Goal: Participate in discussion: Engage in conversation with other users on a specific topic

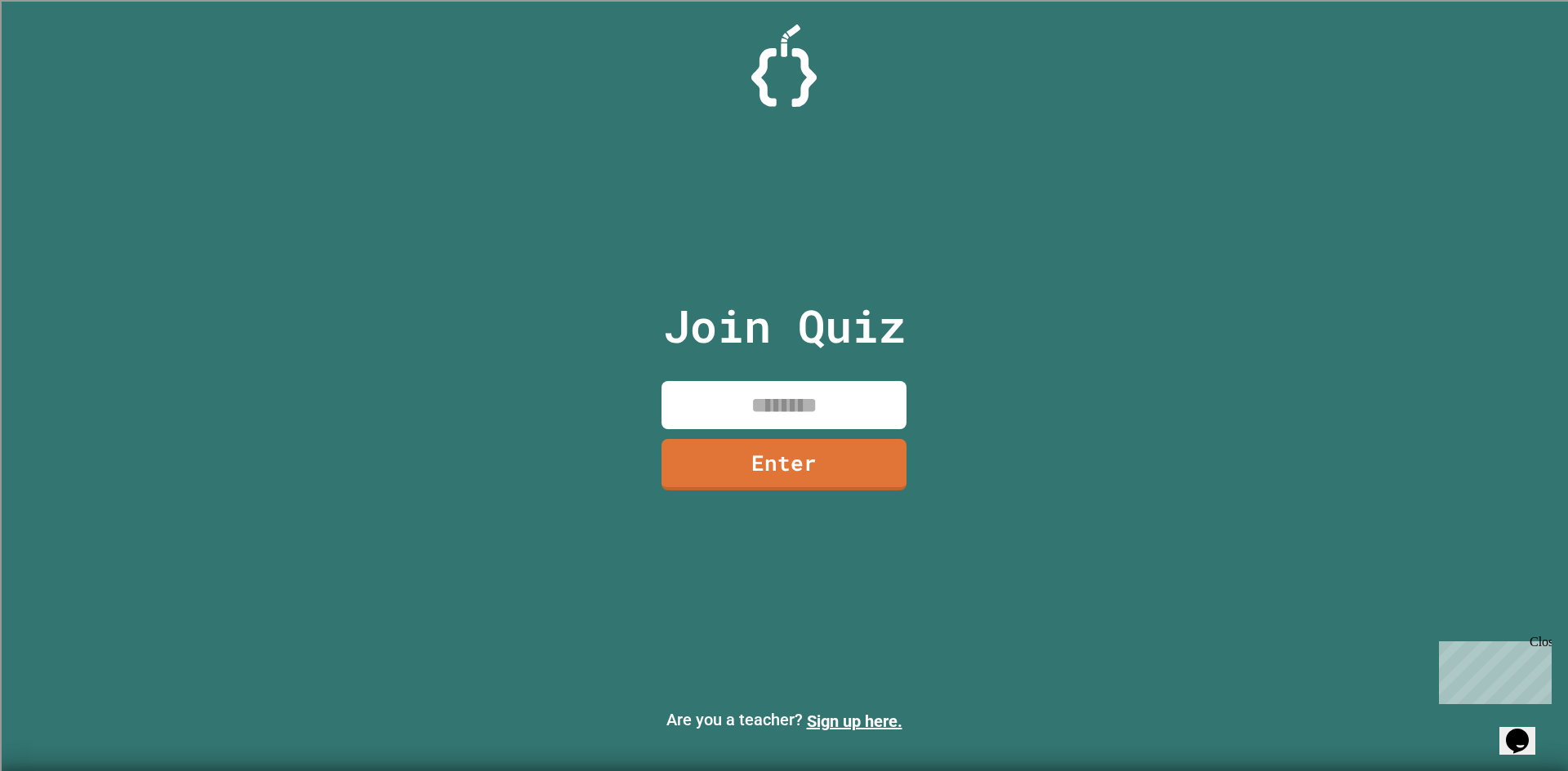
click at [756, 391] on input at bounding box center [784, 406] width 245 height 48
type input "********"
click at [865, 472] on link "Enter" at bounding box center [784, 463] width 247 height 53
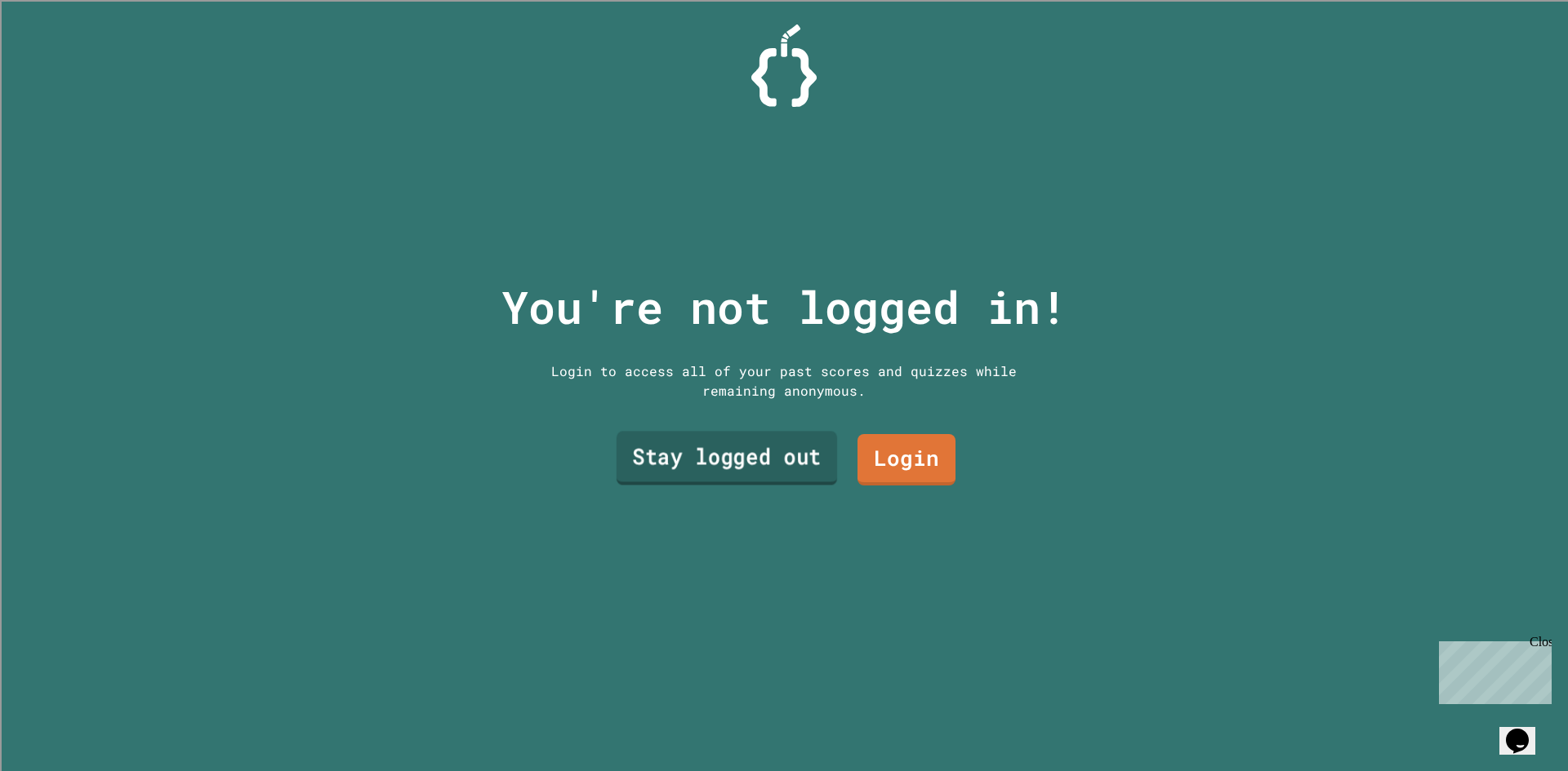
click at [773, 436] on link "Stay logged out" at bounding box center [727, 459] width 221 height 54
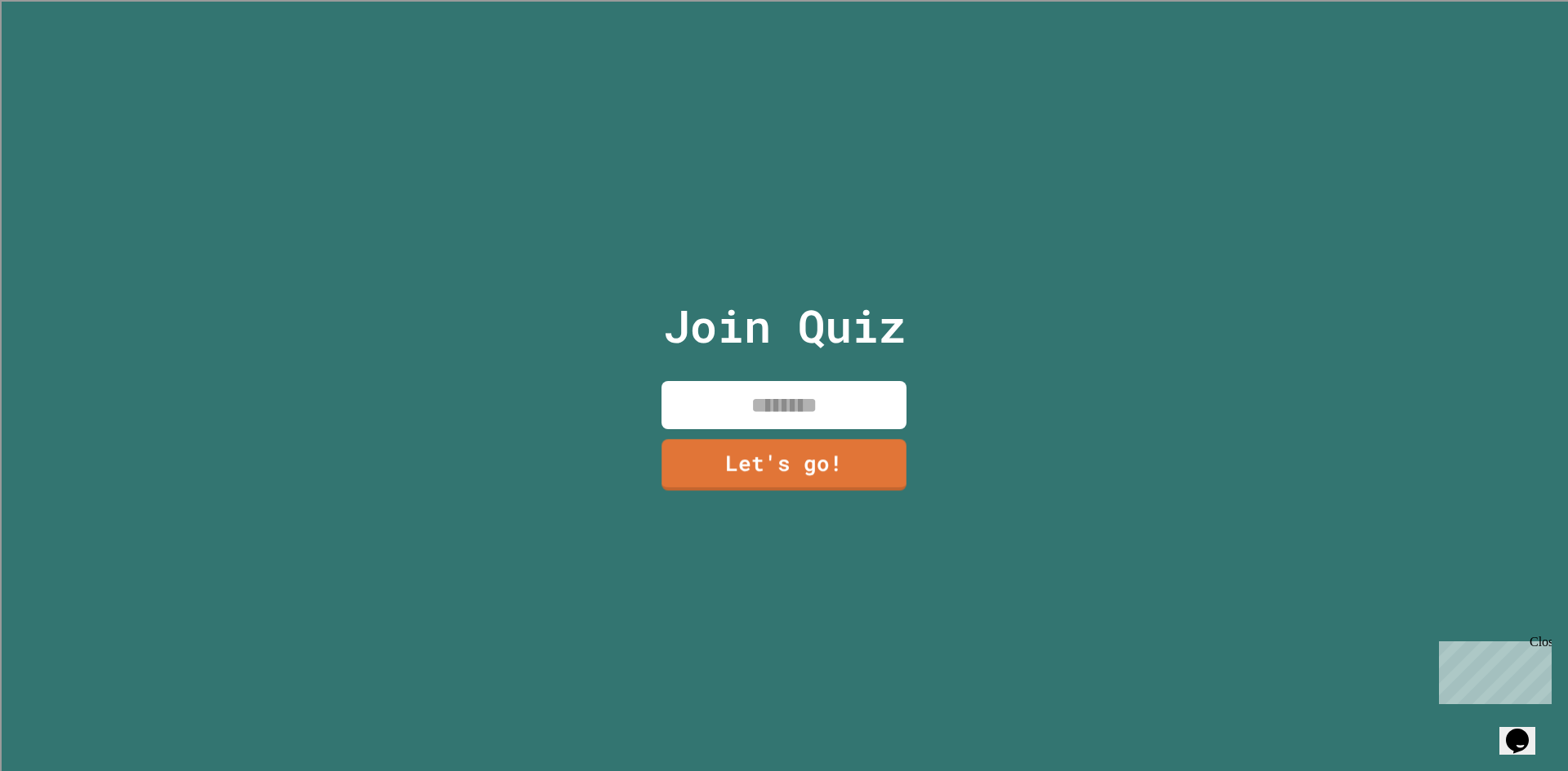
click at [793, 401] on input at bounding box center [784, 406] width 245 height 48
type input "*"
type input "*********"
click at [783, 445] on link "Let's go!" at bounding box center [783, 463] width 242 height 54
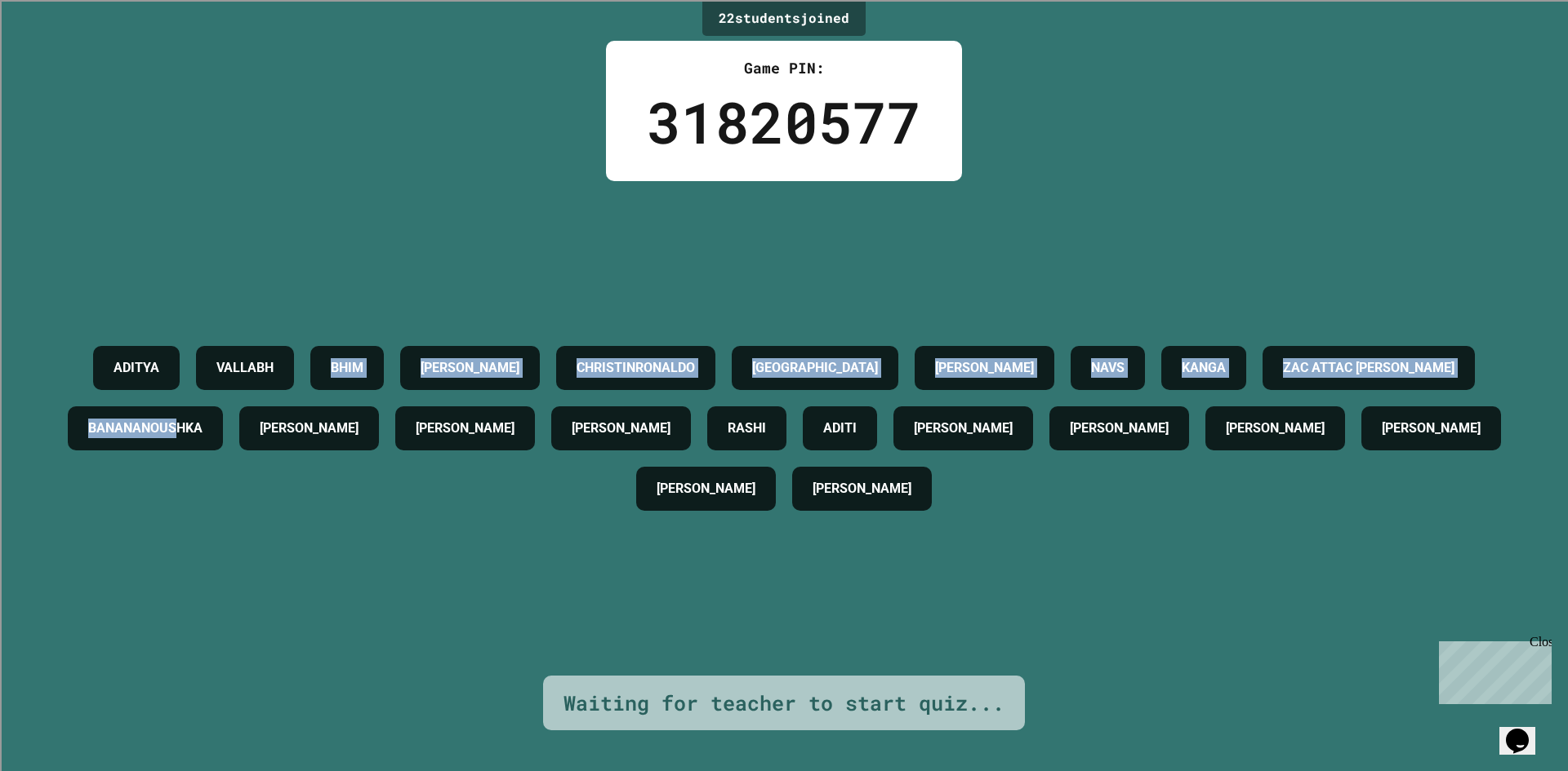
drag, startPoint x: 508, startPoint y: 419, endPoint x: 384, endPoint y: 190, distance: 260.4
click at [395, 197] on div "[PERSON_NAME] [PERSON_NAME] CHRISTINRONALDO [PERSON_NAME] NAVS [PERSON_NAME] AT…" at bounding box center [783, 428] width 1486 height 495
click at [212, 386] on div "[PERSON_NAME] [PERSON_NAME] CHRISTINRONALDO [PERSON_NAME] NAVS [PERSON_NAME] AT…" at bounding box center [783, 428] width 1486 height 181
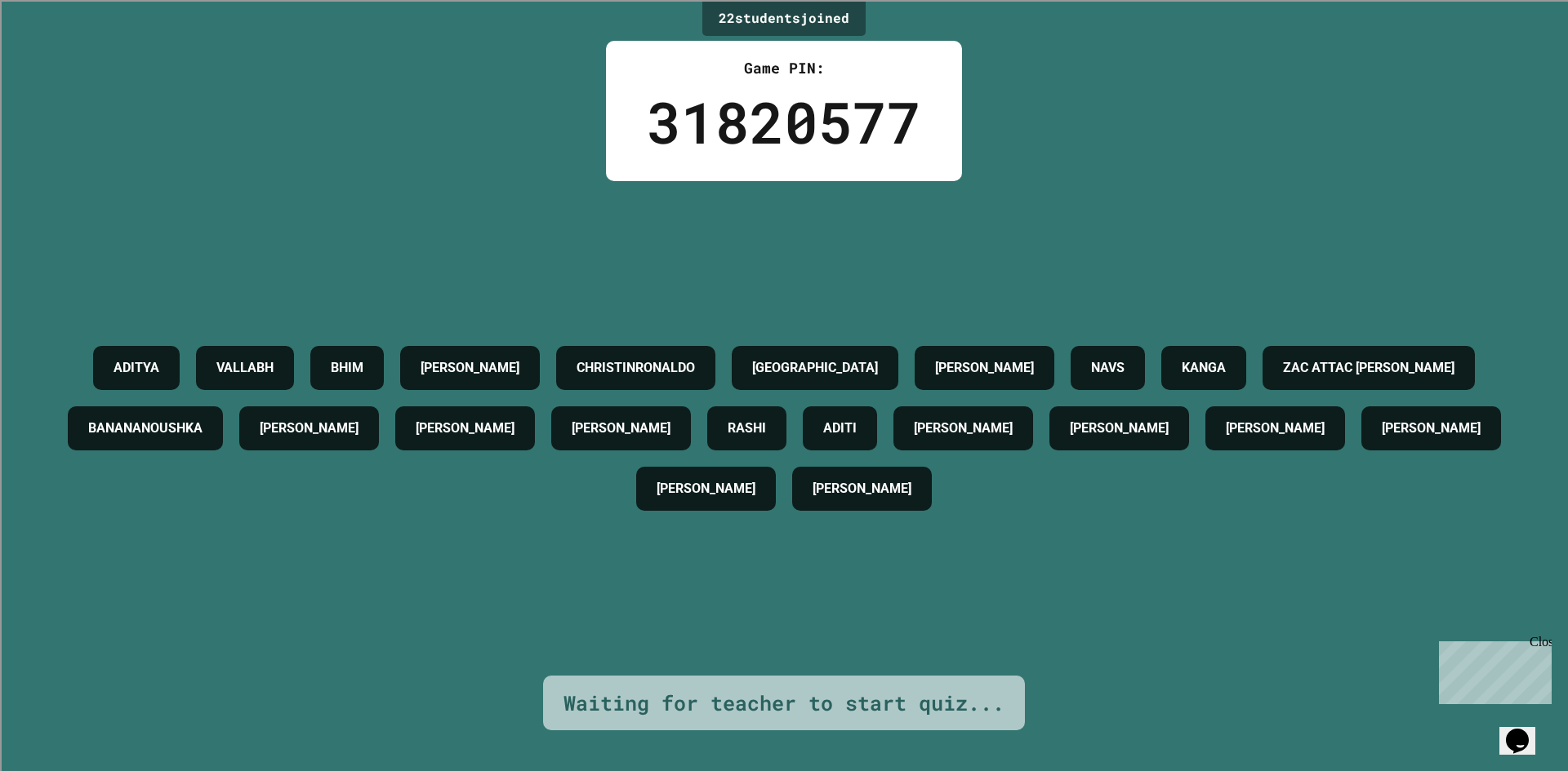
click at [1283, 378] on h4 "ZAC ATTAC [PERSON_NAME]" at bounding box center [1369, 368] width 172 height 20
click at [223, 416] on div "BANANANOUSHKA" at bounding box center [145, 428] width 155 height 44
click at [1283, 378] on h4 "ZAC ATTAC [PERSON_NAME]" at bounding box center [1369, 368] width 172 height 20
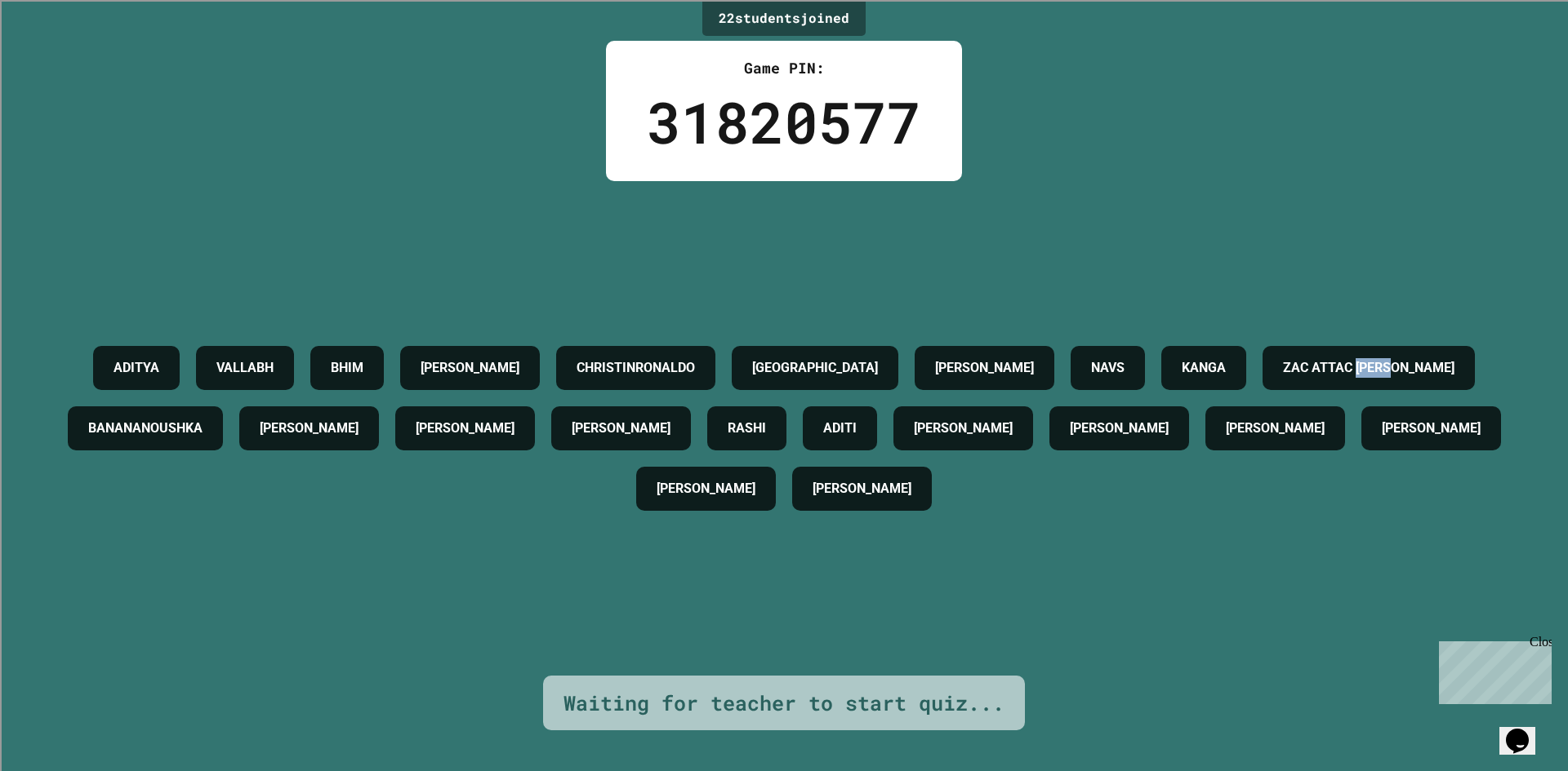
click at [1283, 378] on h4 "ZAC ATTAC [PERSON_NAME]" at bounding box center [1369, 368] width 172 height 20
click at [334, 417] on div "[PERSON_NAME] [PERSON_NAME] CHRISTINRONALDO [PERSON_NAME] NAVS [PERSON_NAME] AT…" at bounding box center [783, 428] width 1486 height 181
click at [1283, 378] on h4 "ZAC ATTAC [PERSON_NAME]" at bounding box center [1369, 368] width 172 height 20
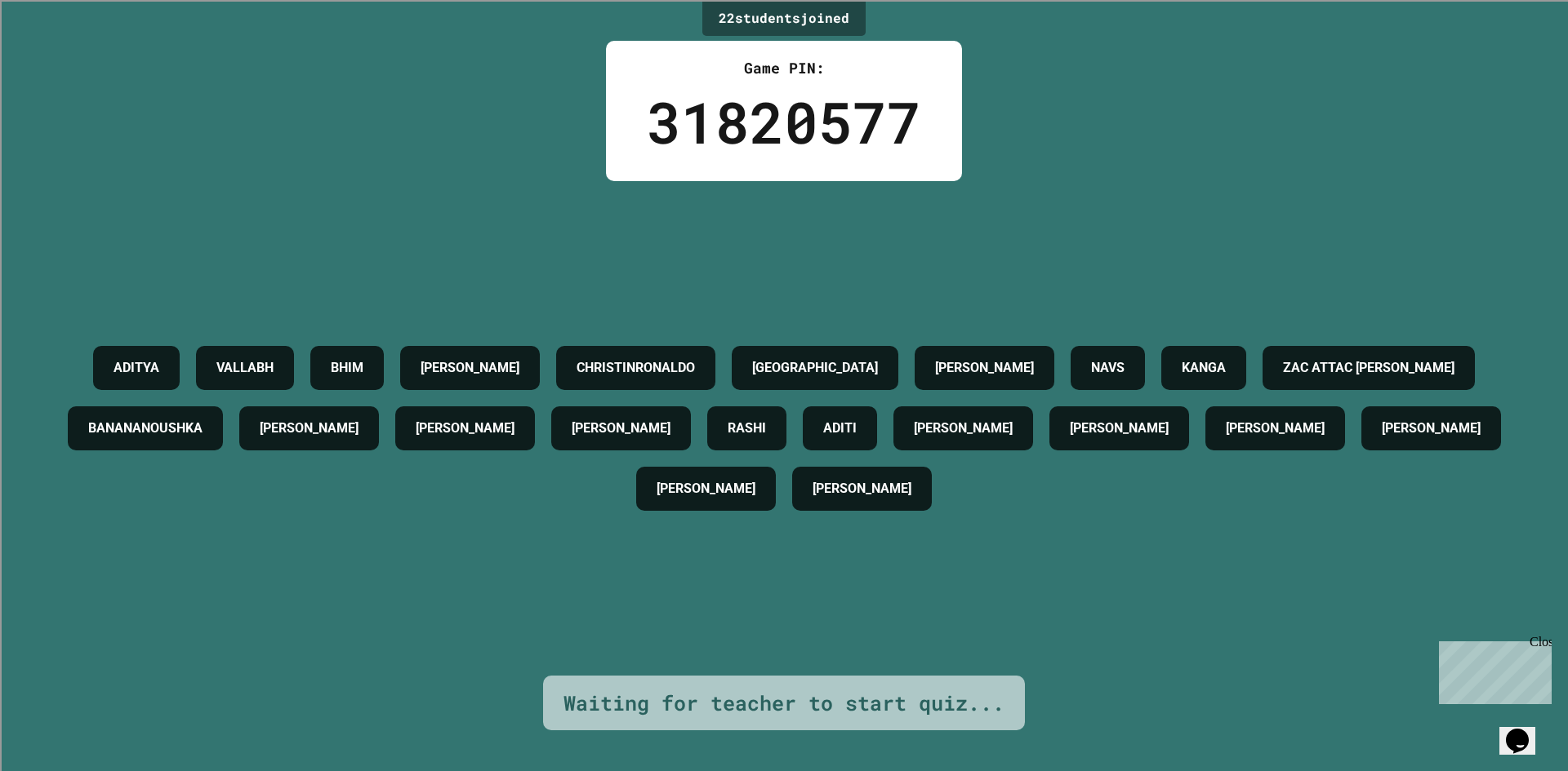
click at [535, 519] on div "[PERSON_NAME] [PERSON_NAME] CHRISTINRONALDO [PERSON_NAME] NAVS [PERSON_NAME] AT…" at bounding box center [783, 428] width 1486 height 181
click at [1382, 438] on h4 "[PERSON_NAME]" at bounding box center [1431, 428] width 99 height 20
click at [1361, 451] on div "[PERSON_NAME]" at bounding box center [1431, 428] width 139 height 44
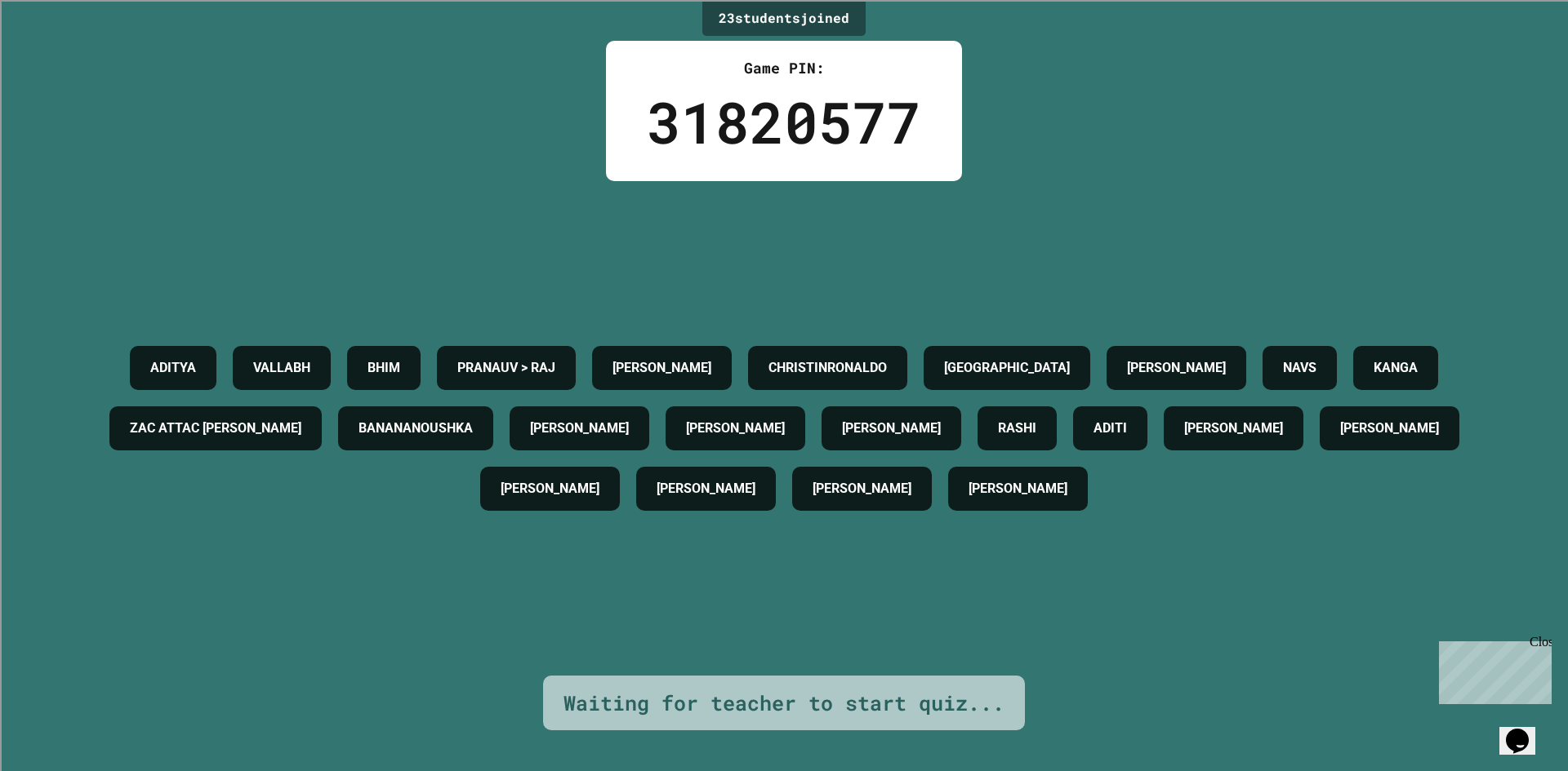
click at [755, 499] on h4 "[PERSON_NAME]" at bounding box center [706, 489] width 99 height 20
click at [776, 511] on div "[PERSON_NAME]" at bounding box center [705, 488] width 139 height 44
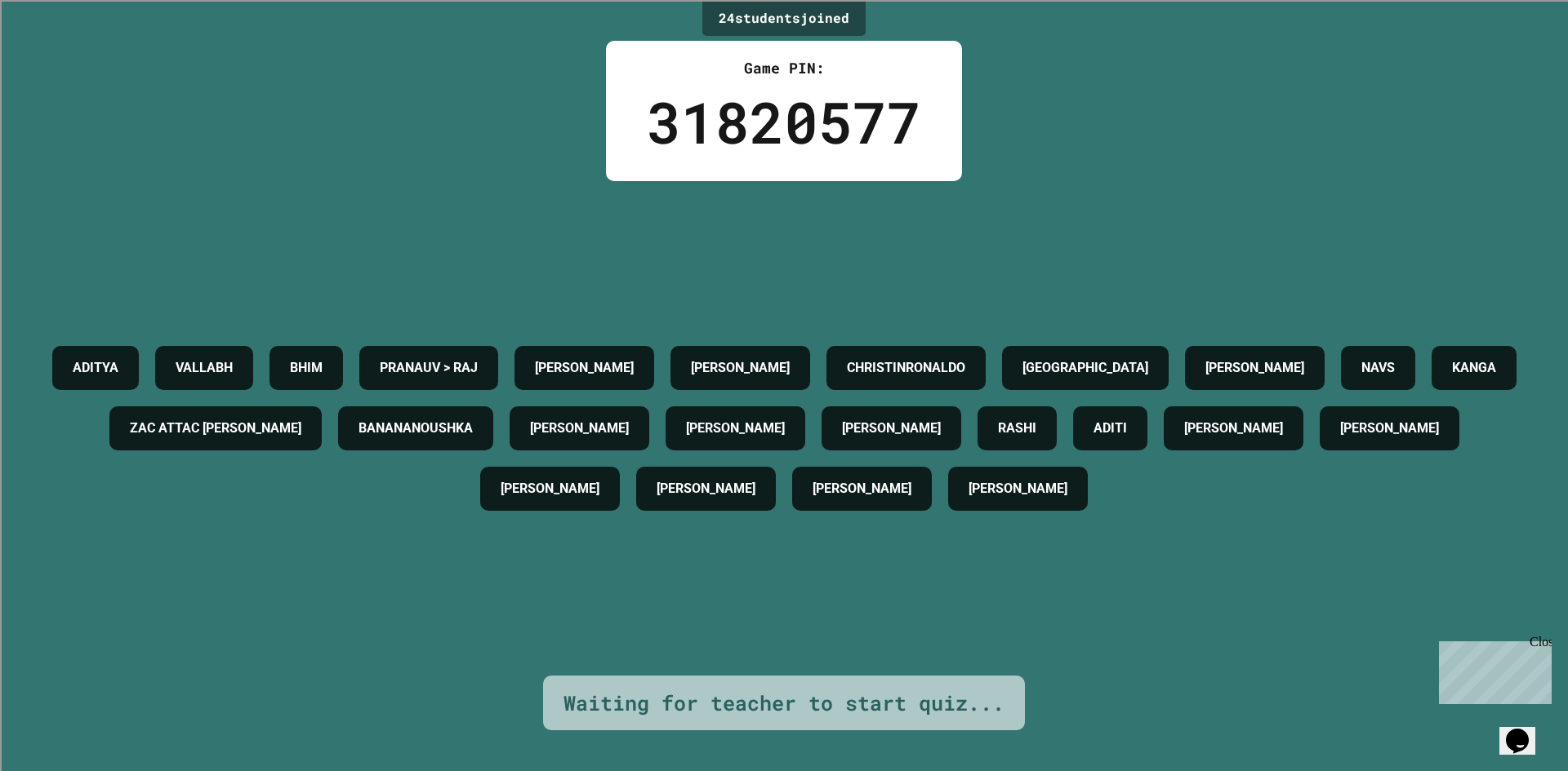
click at [776, 484] on div "[PERSON_NAME]" at bounding box center [705, 488] width 139 height 44
click at [776, 509] on div "[PERSON_NAME]" at bounding box center [705, 488] width 139 height 44
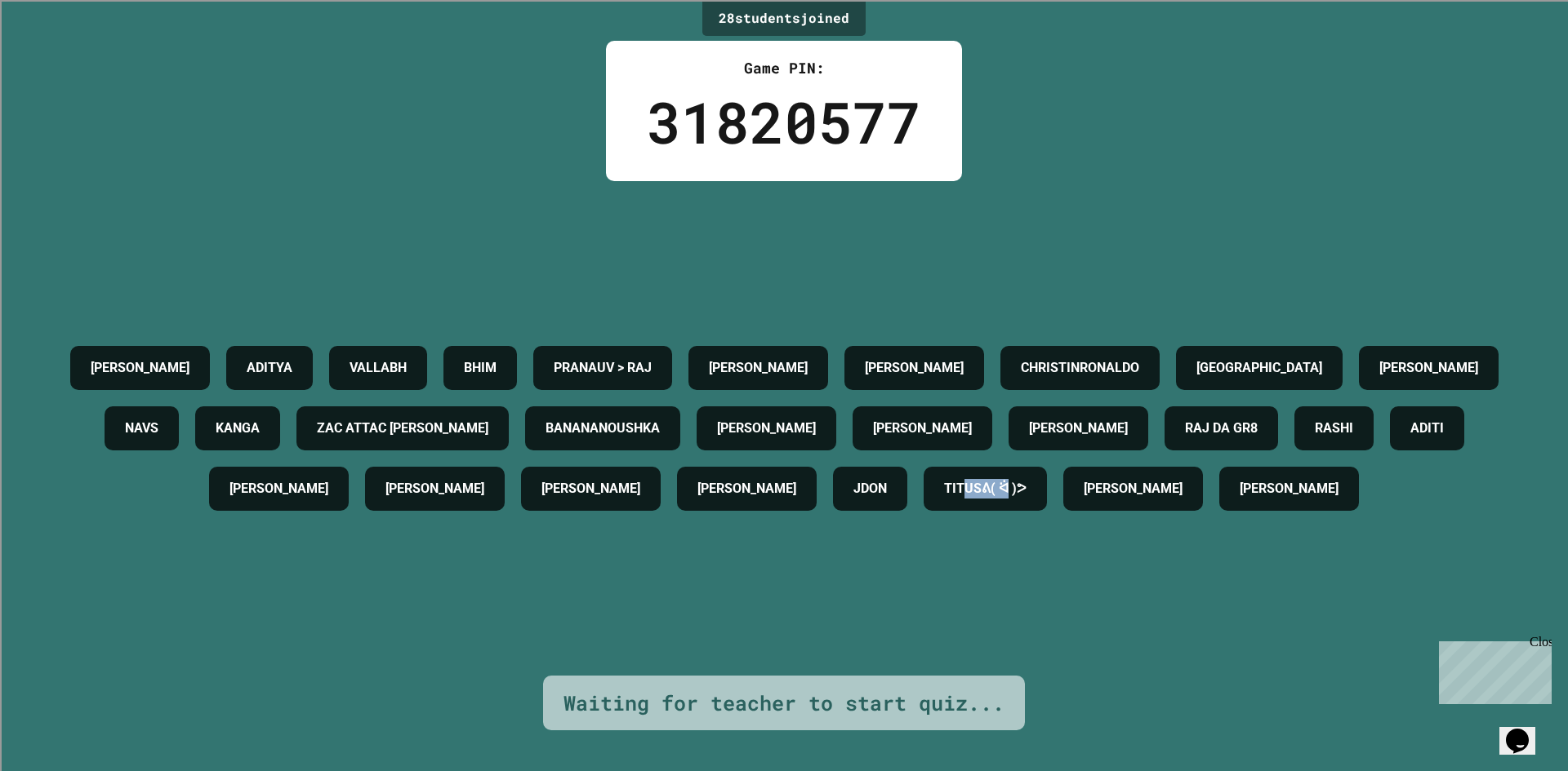
drag, startPoint x: 594, startPoint y: 517, endPoint x: 679, endPoint y: 571, distance: 100.7
click at [679, 519] on div "[PERSON_NAME] [PERSON_NAME] [PERSON_NAME] > [PERSON_NAME] [PERSON_NAME] CHRISTI…" at bounding box center [783, 428] width 1486 height 181
drag, startPoint x: 640, startPoint y: 539, endPoint x: 615, endPoint y: 511, distance: 37.5
click at [923, 511] on div "TITUSᕕ( ᐛ )ᕗ" at bounding box center [984, 488] width 123 height 44
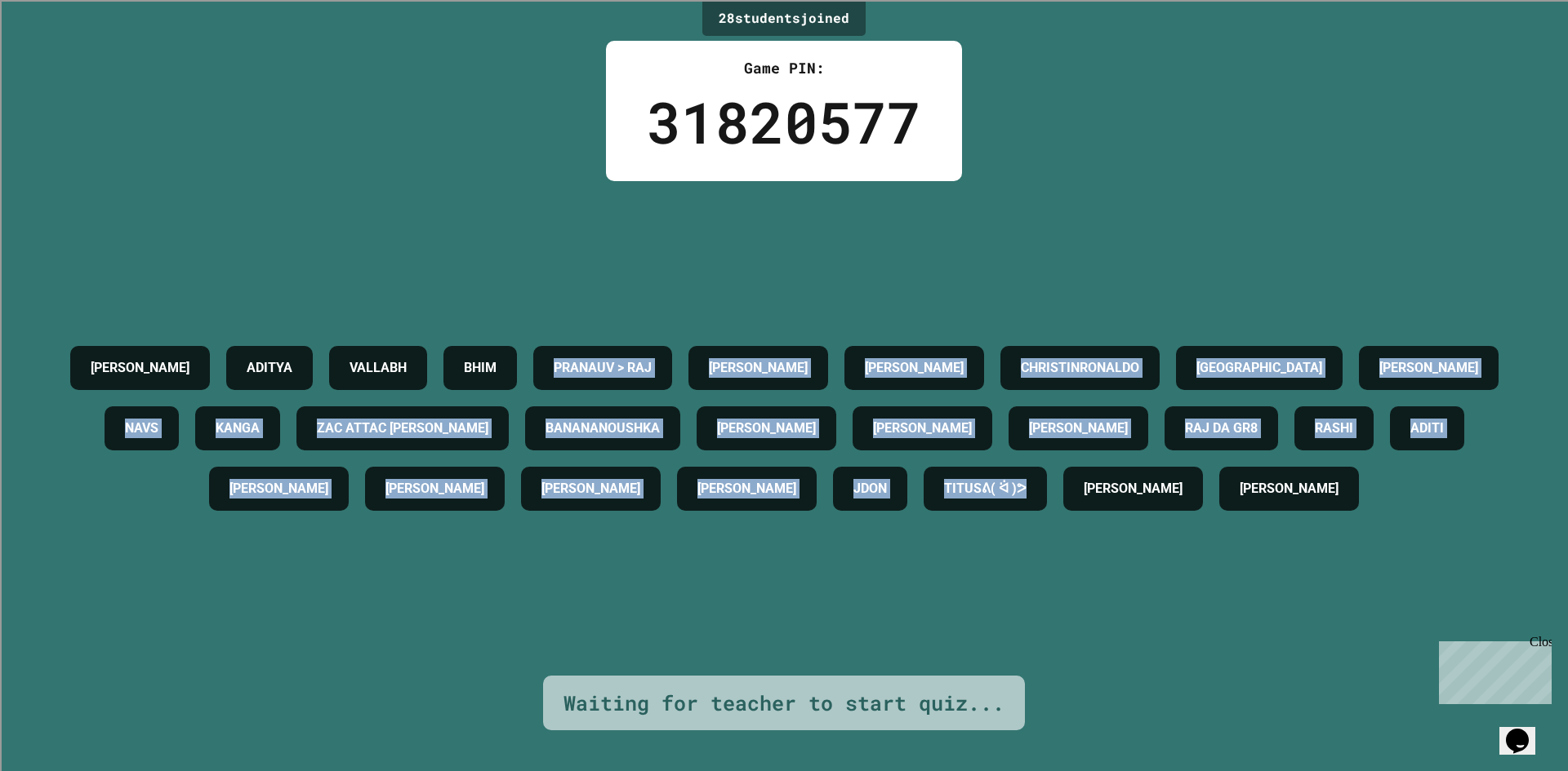
drag, startPoint x: 727, startPoint y: 547, endPoint x: 705, endPoint y: 298, distance: 250.0
click at [617, 251] on div "[PERSON_NAME] [PERSON_NAME] [PERSON_NAME] > [PERSON_NAME] [PERSON_NAME] CHRISTI…" at bounding box center [783, 428] width 1486 height 495
click at [505, 478] on div "[PERSON_NAME]" at bounding box center [434, 488] width 139 height 44
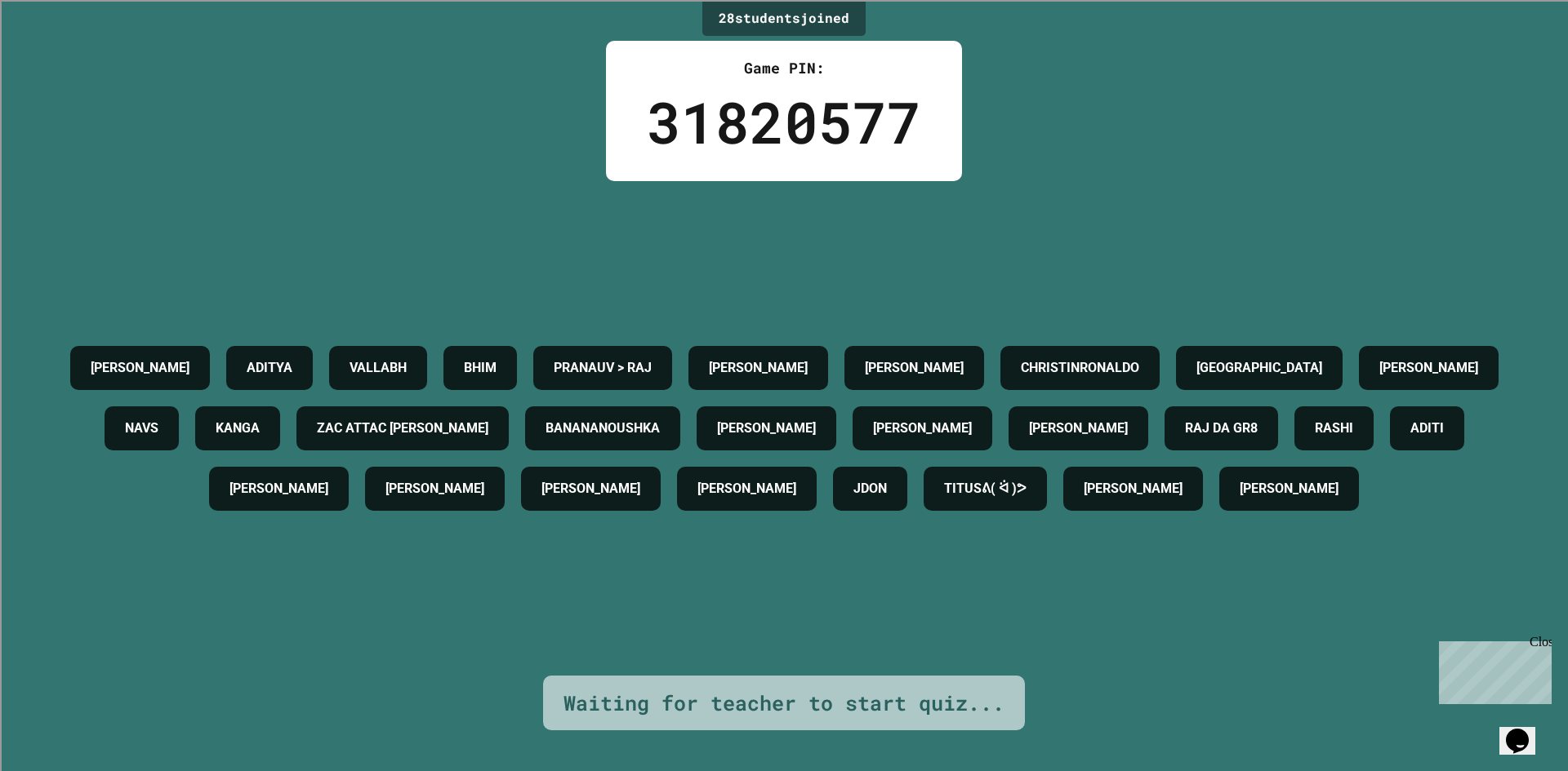
drag, startPoint x: 1067, startPoint y: 548, endPoint x: 1043, endPoint y: 578, distance: 38.4
click at [1043, 578] on div "[PERSON_NAME] [PERSON_NAME] [PERSON_NAME] > [PERSON_NAME] [PERSON_NAME] CHRISTI…" at bounding box center [783, 428] width 1486 height 495
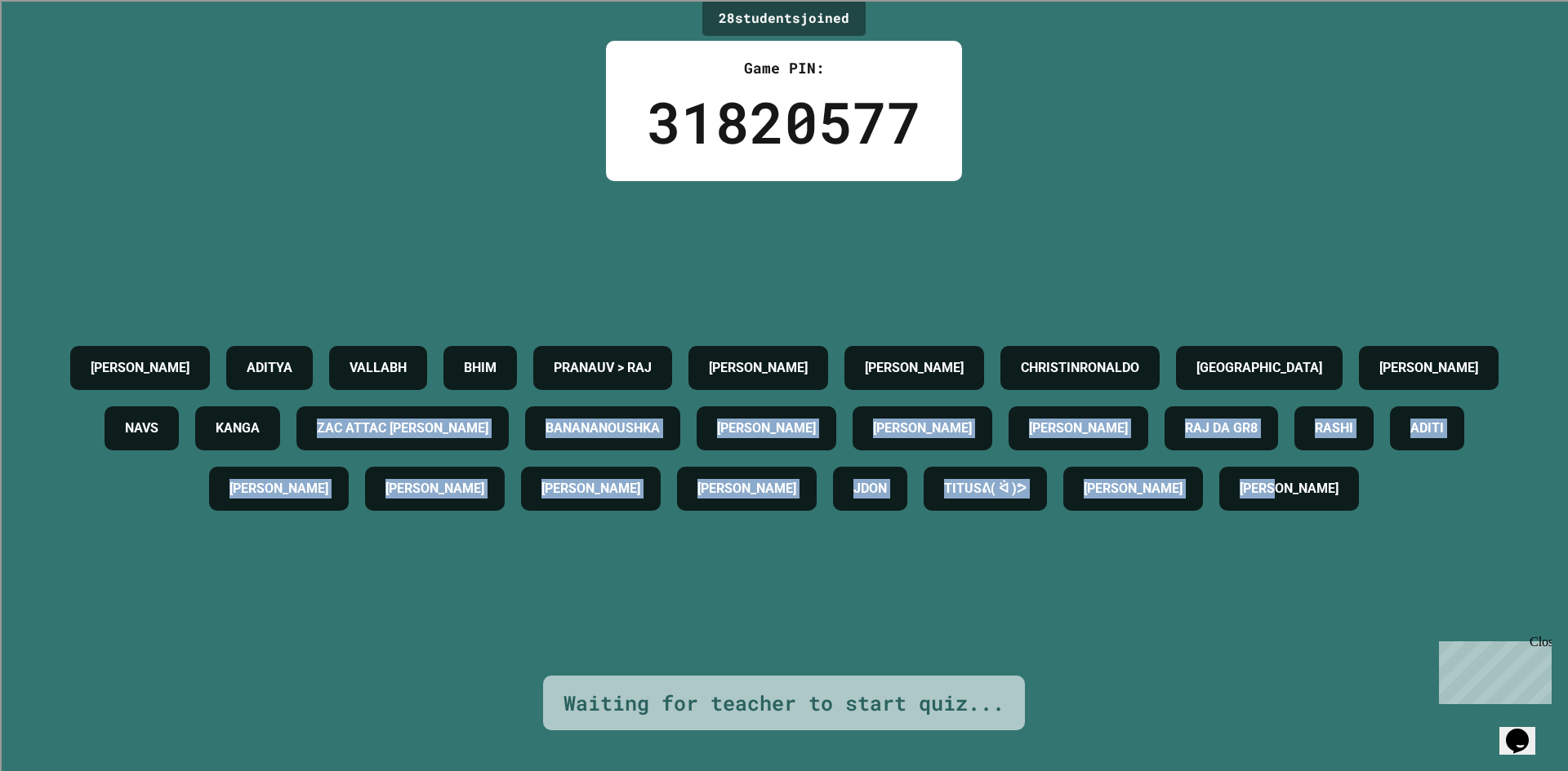
drag, startPoint x: 1043, startPoint y: 578, endPoint x: 577, endPoint y: 381, distance: 505.9
click at [577, 381] on div "[PERSON_NAME] [PERSON_NAME] [PERSON_NAME] > [PERSON_NAME] [PERSON_NAME] CHRISTI…" at bounding box center [783, 428] width 1486 height 495
click at [1149, 508] on div "[PERSON_NAME] [PERSON_NAME] [PERSON_NAME] > [PERSON_NAME] [PERSON_NAME] CHRISTI…" at bounding box center [783, 428] width 1486 height 181
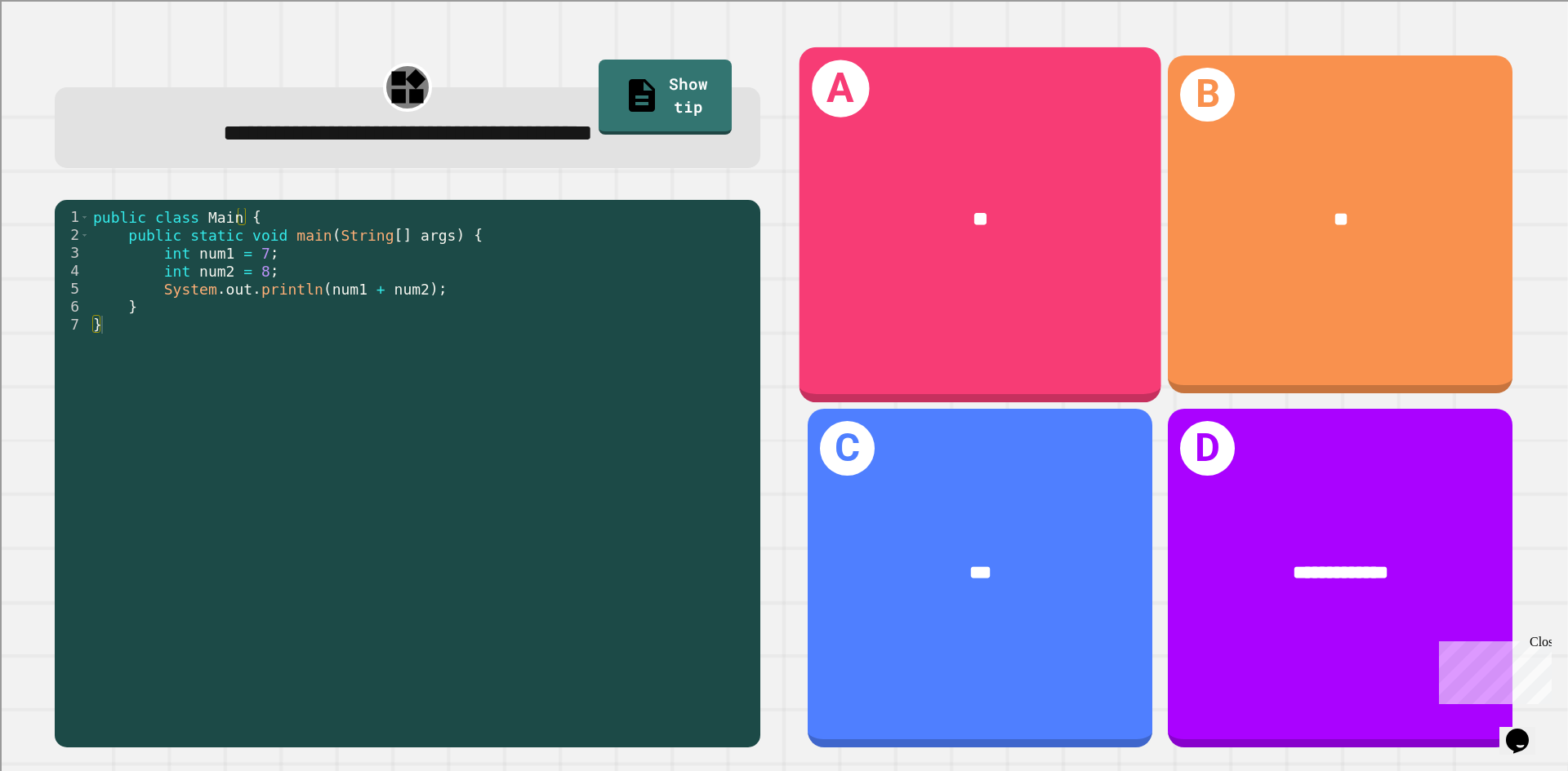
click at [1025, 250] on div "**" at bounding box center [980, 220] width 362 height 110
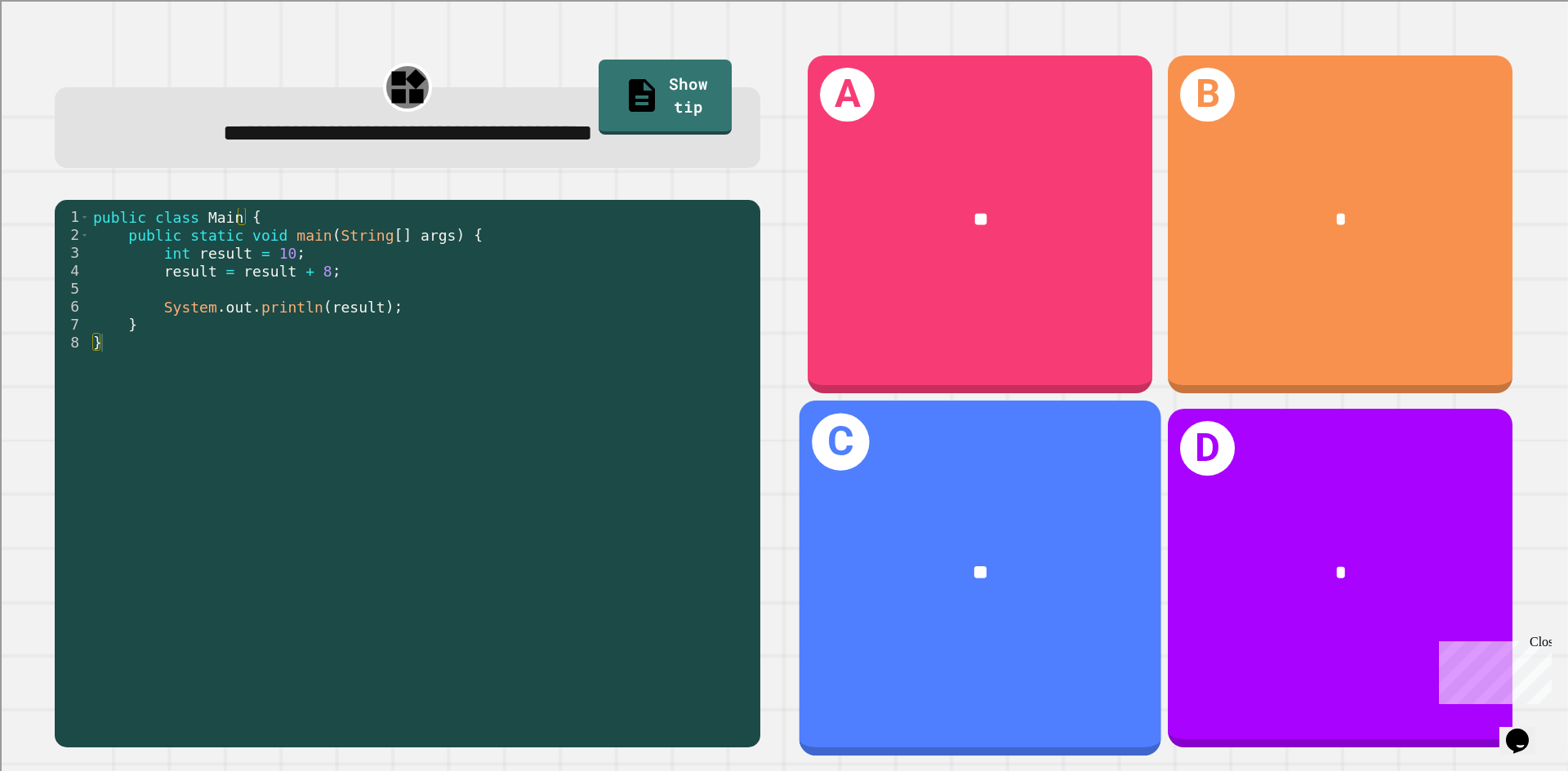
click at [1031, 562] on div "**" at bounding box center [981, 574] width 282 height 31
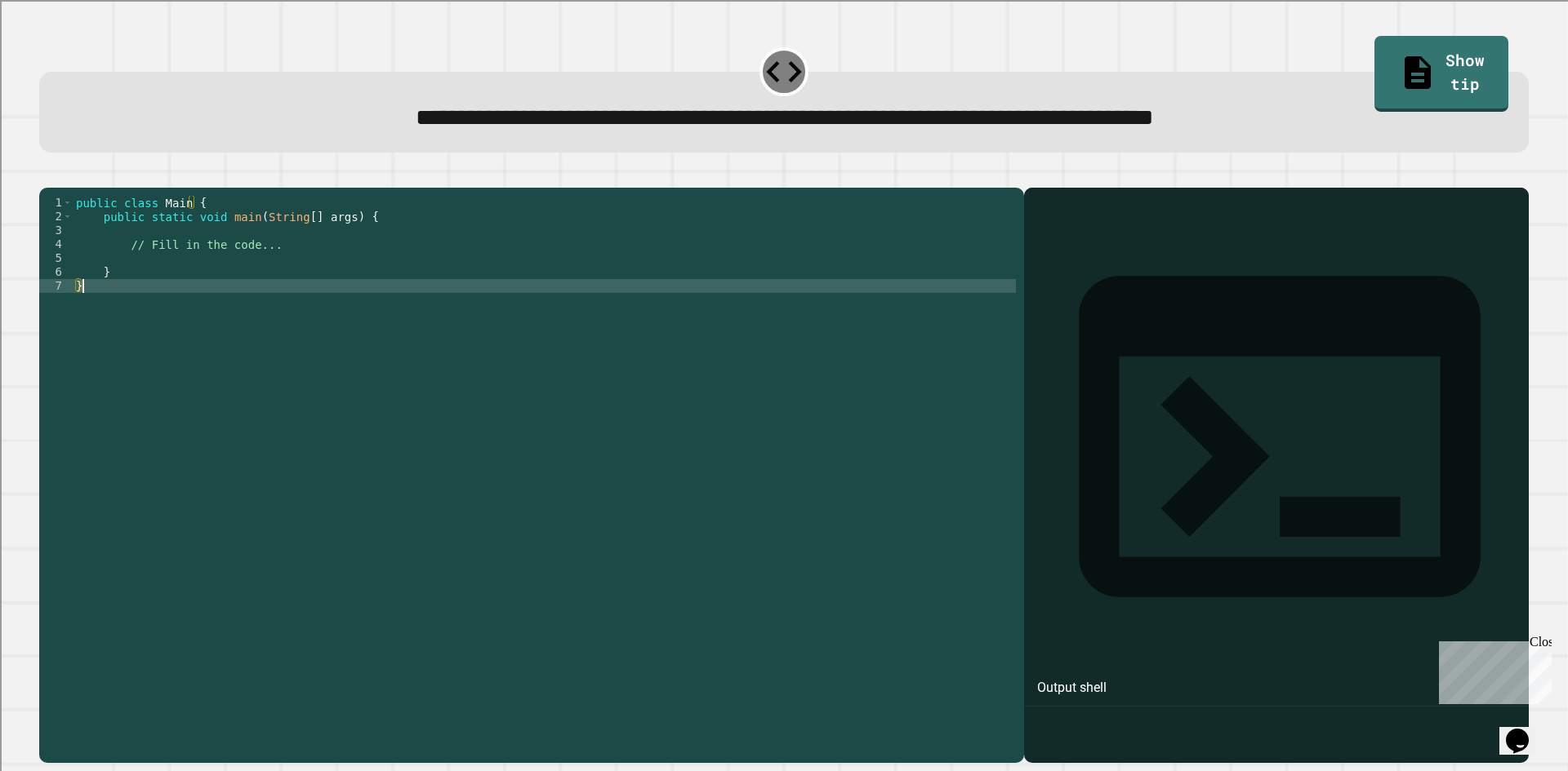
click at [329, 312] on div "public class Main { public static void main ( String [ ] args ) { // Fill in th…" at bounding box center [544, 459] width 943 height 527
click at [324, 281] on div "public class Main { public static void main ( String [ ] args ) { // Fill in th…" at bounding box center [544, 459] width 943 height 527
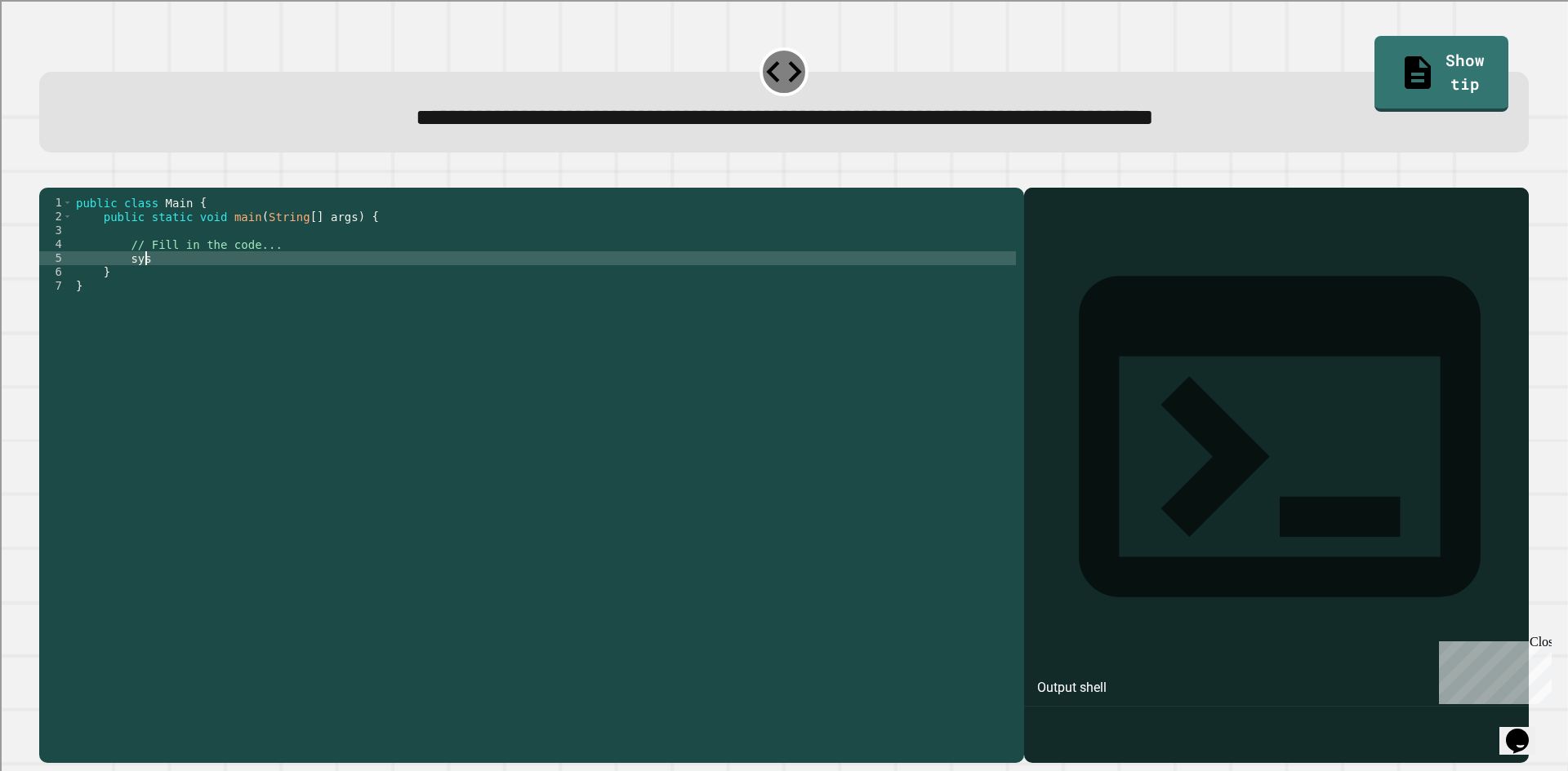
type textarea "*"
type textarea "**********"
click at [48, 175] on icon "button" at bounding box center [48, 175] width 0 height 0
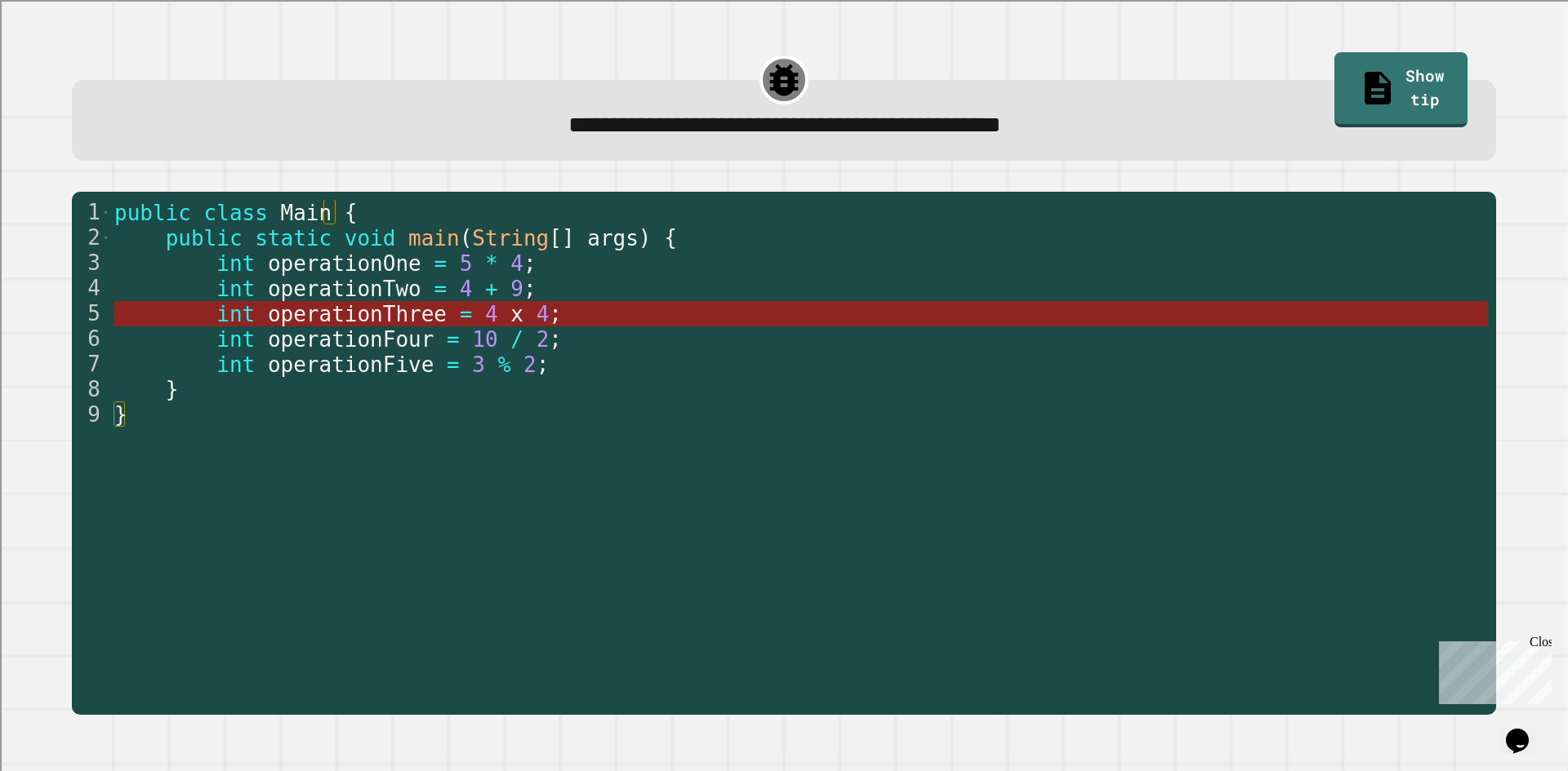
click at [375, 318] on span "operationThree" at bounding box center [356, 313] width 179 height 24
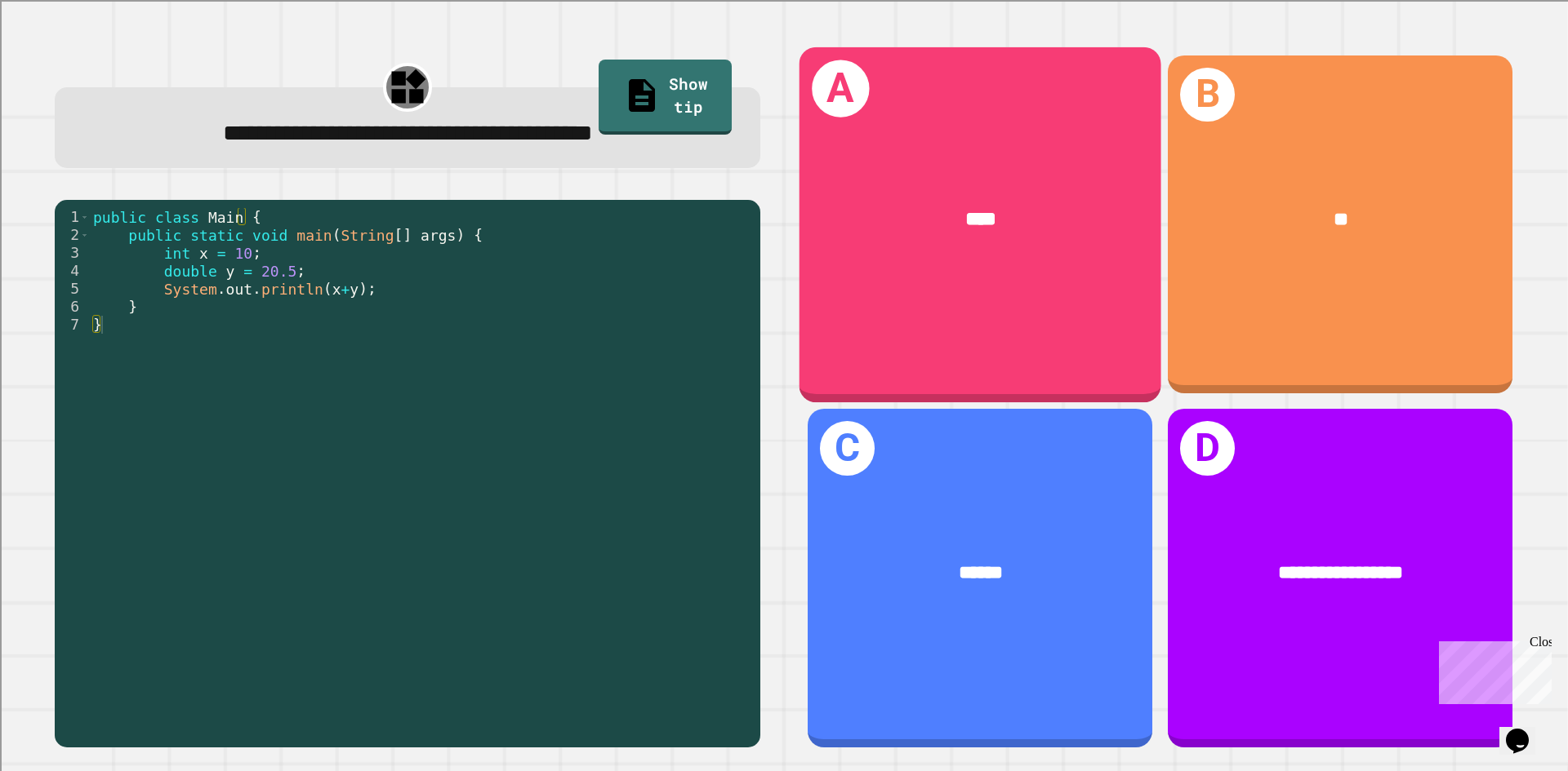
click at [1039, 253] on div "****" at bounding box center [980, 220] width 362 height 110
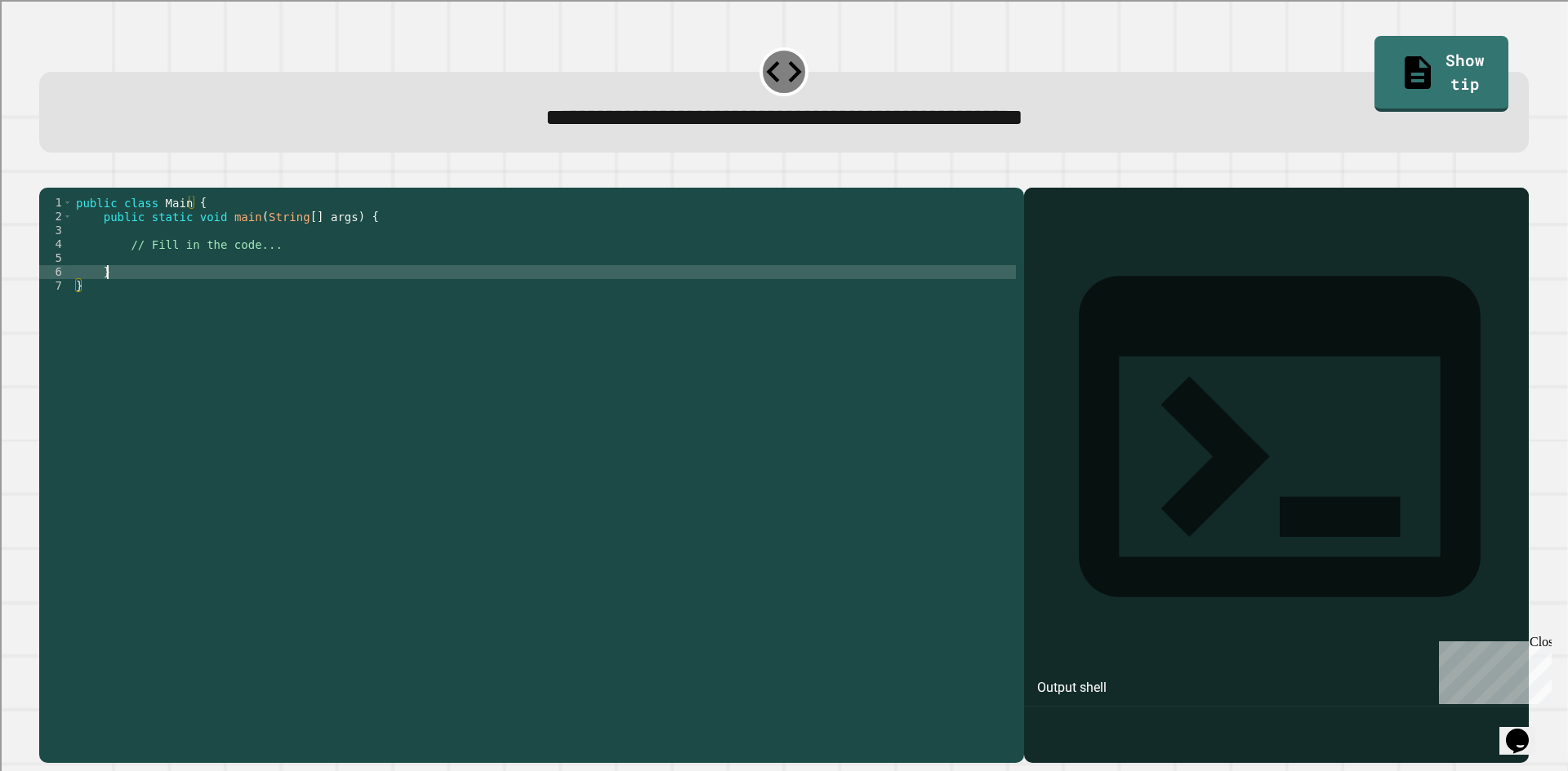
click at [420, 291] on div "public class Main { public static void main ( String [ ] args ) { // Fill in th…" at bounding box center [544, 459] width 943 height 527
click at [410, 286] on div "public class Main { public static void main ( String [ ] args ) { // Fill in th…" at bounding box center [544, 459] width 943 height 527
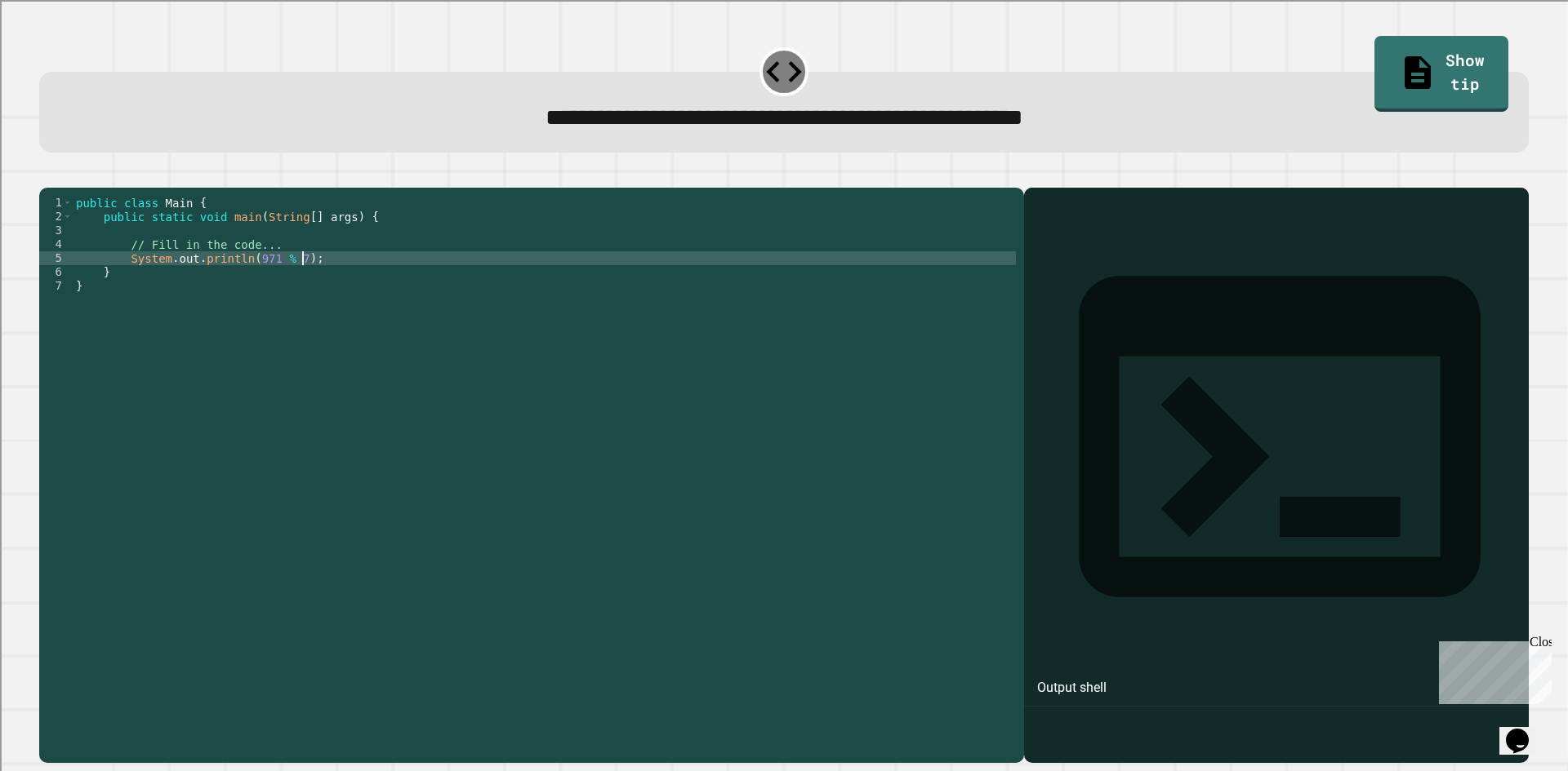
type textarea "**********"
click at [61, 186] on icon "button" at bounding box center [58, 184] width 9 height 12
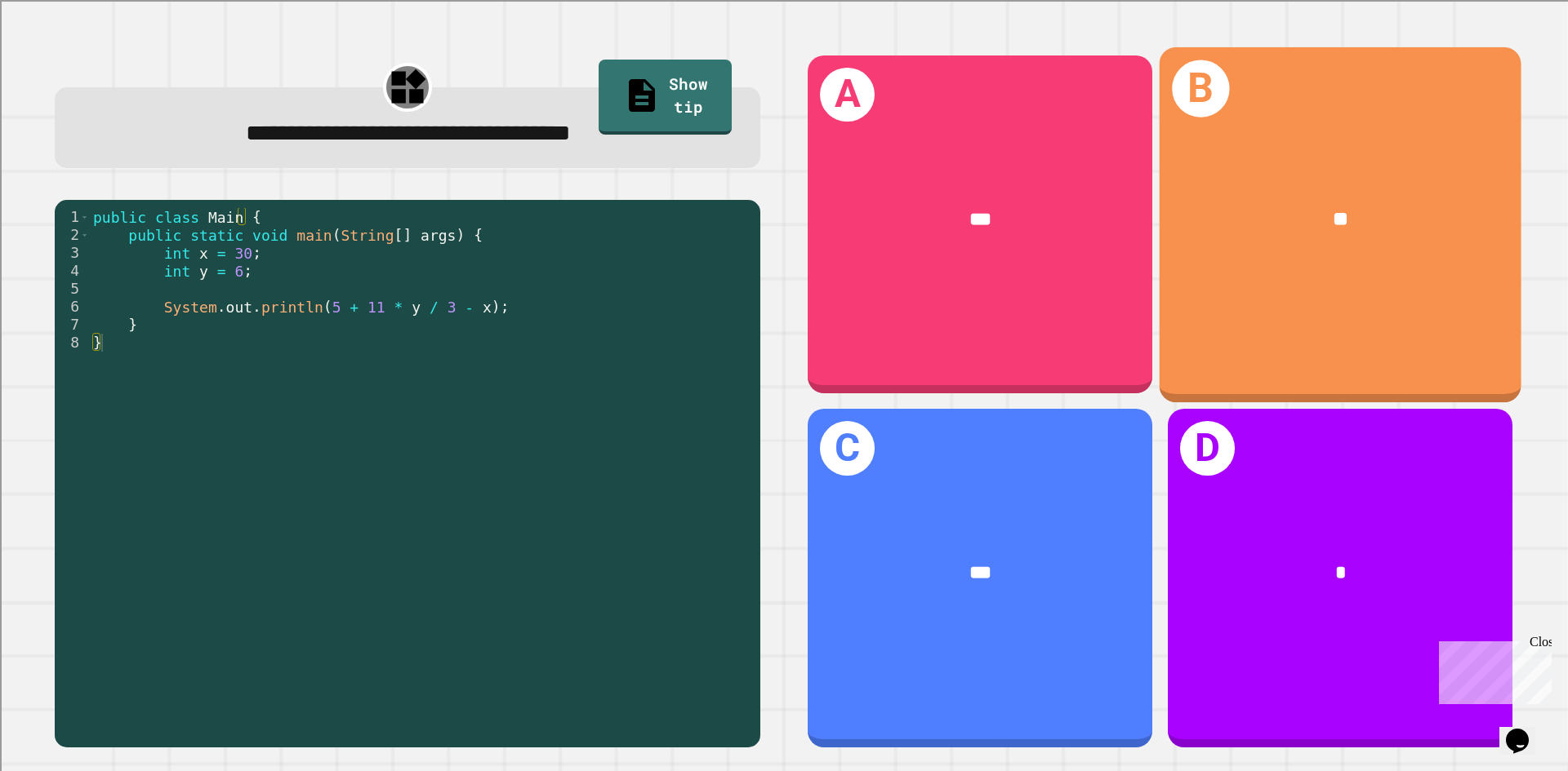
click at [1310, 288] on div "B **" at bounding box center [1340, 224] width 362 height 355
